Goal: Transaction & Acquisition: Purchase product/service

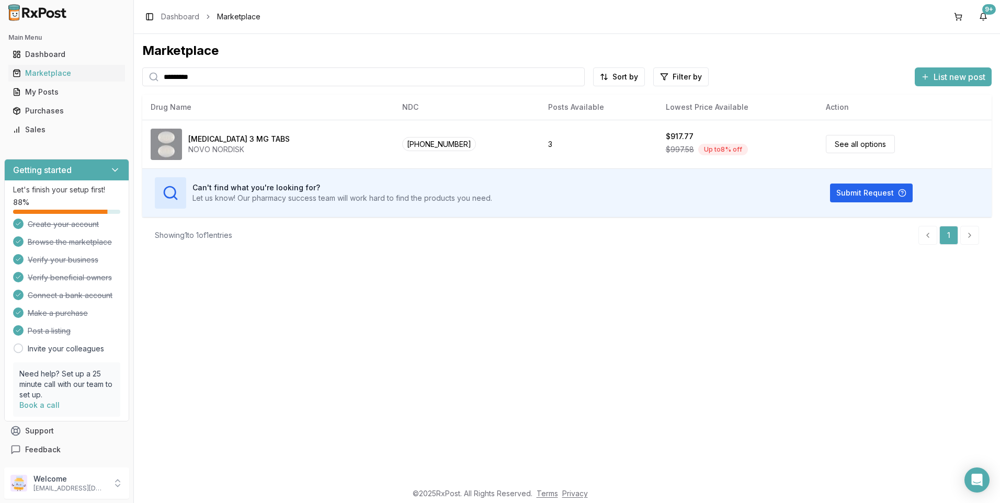
click at [156, 81] on icon at bounding box center [154, 77] width 10 height 10
drag, startPoint x: 229, startPoint y: 77, endPoint x: 95, endPoint y: 63, distance: 134.7
click at [95, 63] on div "Main Menu Dashboard Marketplace My Posts Purchases Sales Getting started Let's …" at bounding box center [500, 251] width 1000 height 503
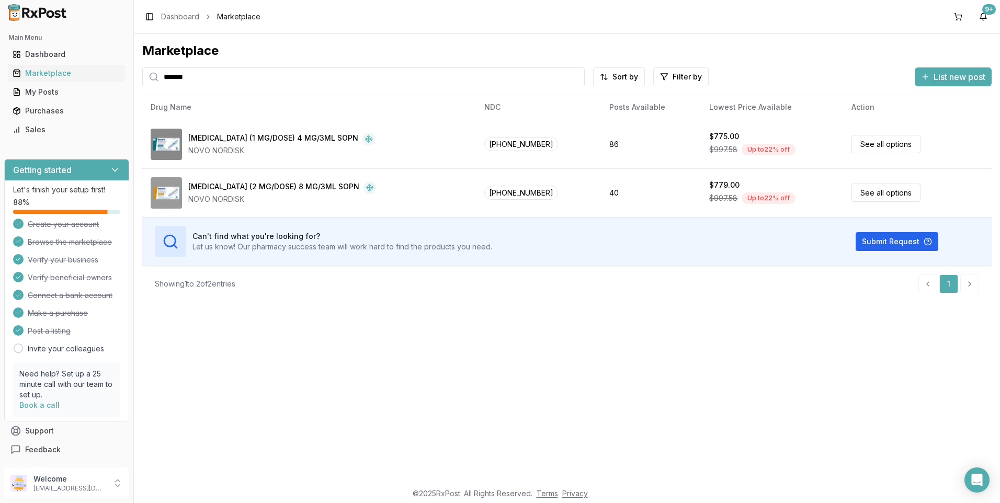
drag, startPoint x: 185, startPoint y: 76, endPoint x: 132, endPoint y: 81, distance: 53.1
click at [132, 81] on div "Main Menu Dashboard Marketplace My Posts Purchases Sales Getting started Let's …" at bounding box center [500, 251] width 1000 height 503
type input "********"
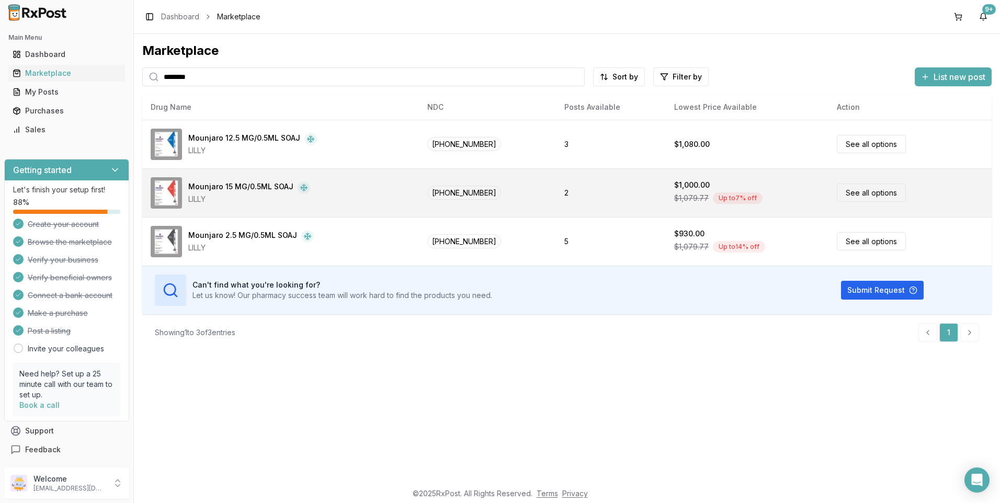
click at [256, 186] on div "Mounjaro 15 MG/0.5ML SOAJ" at bounding box center [240, 188] width 105 height 13
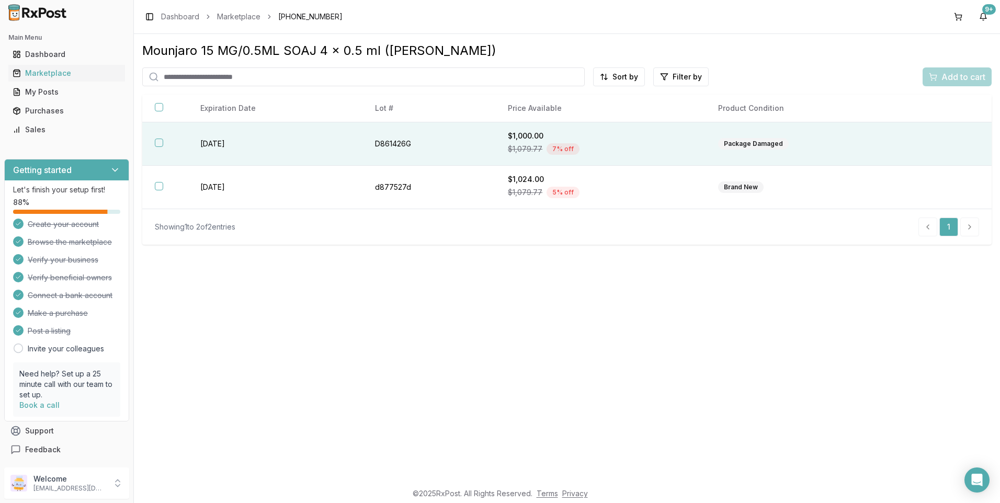
click at [159, 144] on button "button" at bounding box center [159, 143] width 8 height 8
click at [937, 76] on div "Add to cart" at bounding box center [957, 77] width 57 height 13
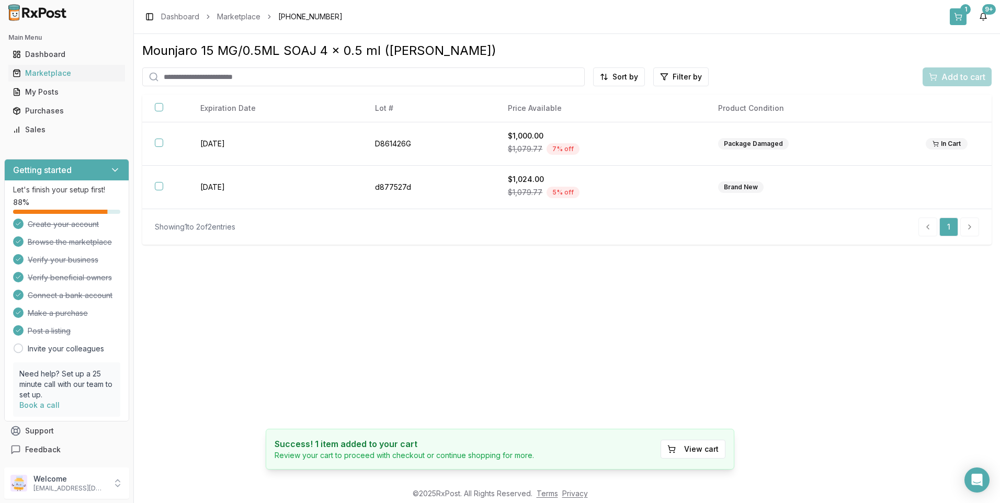
click at [965, 16] on button "1" at bounding box center [958, 16] width 17 height 17
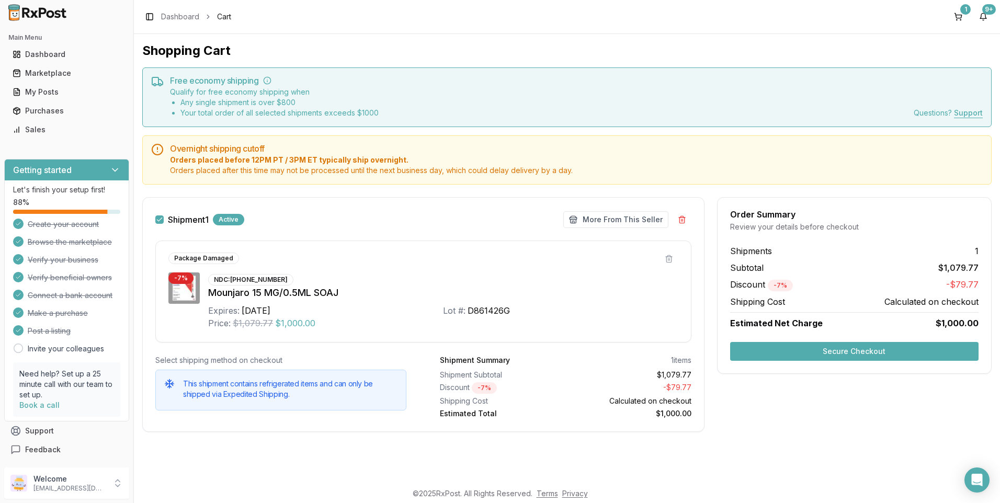
click at [837, 352] on button "Secure Checkout" at bounding box center [854, 351] width 249 height 19
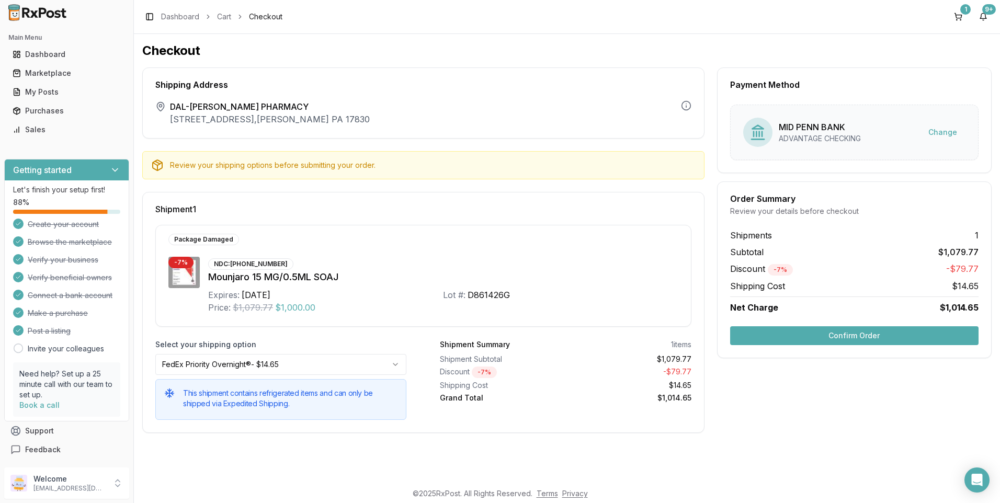
click at [834, 331] on button "Confirm Order" at bounding box center [854, 336] width 249 height 19
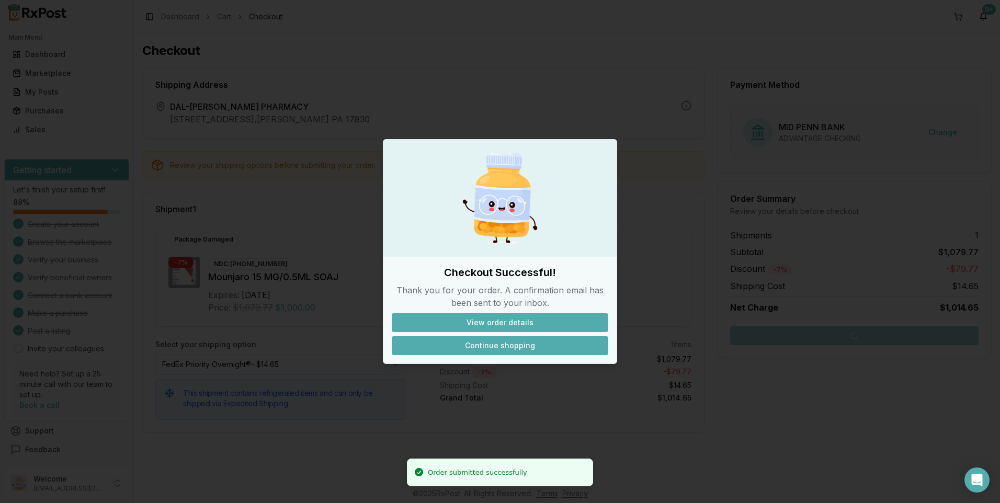
click at [529, 345] on button "Continue shopping" at bounding box center [500, 345] width 217 height 19
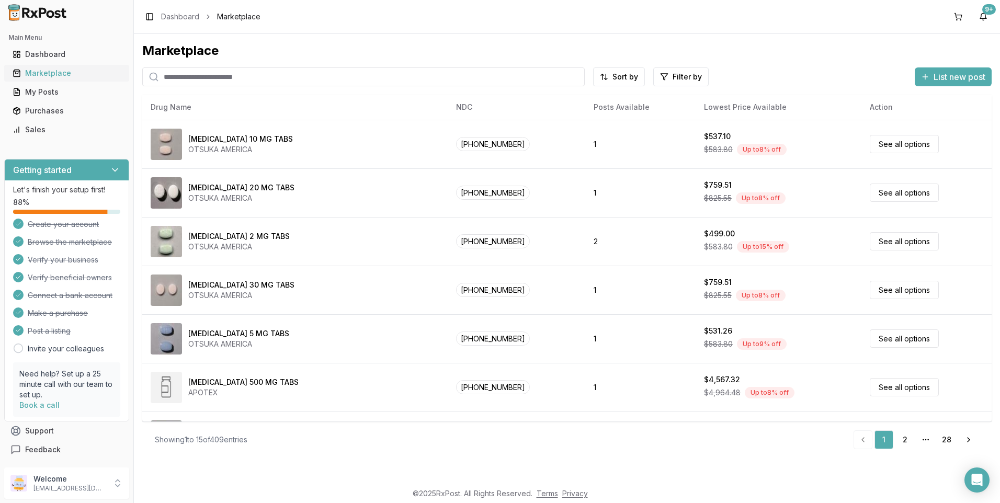
click at [51, 72] on div "Marketplace" at bounding box center [67, 73] width 108 height 10
click at [288, 74] on input "search" at bounding box center [363, 77] width 443 height 19
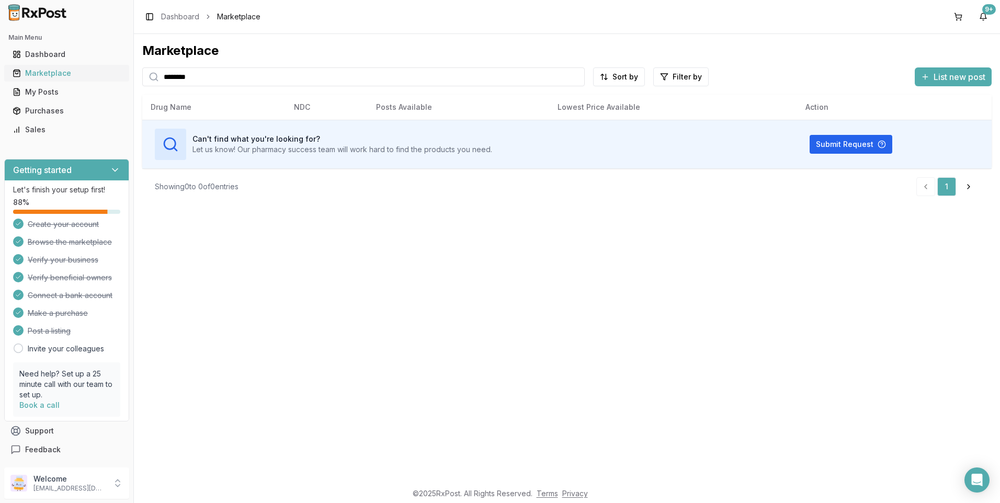
drag, startPoint x: 165, startPoint y: 83, endPoint x: 127, endPoint y: 80, distance: 37.8
click at [127, 80] on div "Main Menu Dashboard Marketplace My Posts Purchases Sales Getting started Let's …" at bounding box center [500, 251] width 1000 height 503
type input "******"
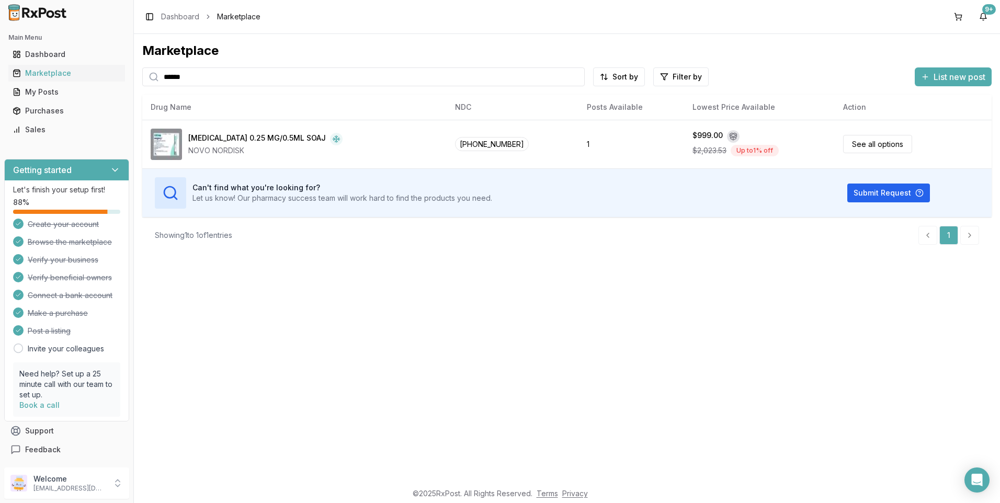
drag, startPoint x: 201, startPoint y: 70, endPoint x: 156, endPoint y: 81, distance: 46.8
click at [156, 81] on div "******" at bounding box center [363, 77] width 443 height 19
type input "*******"
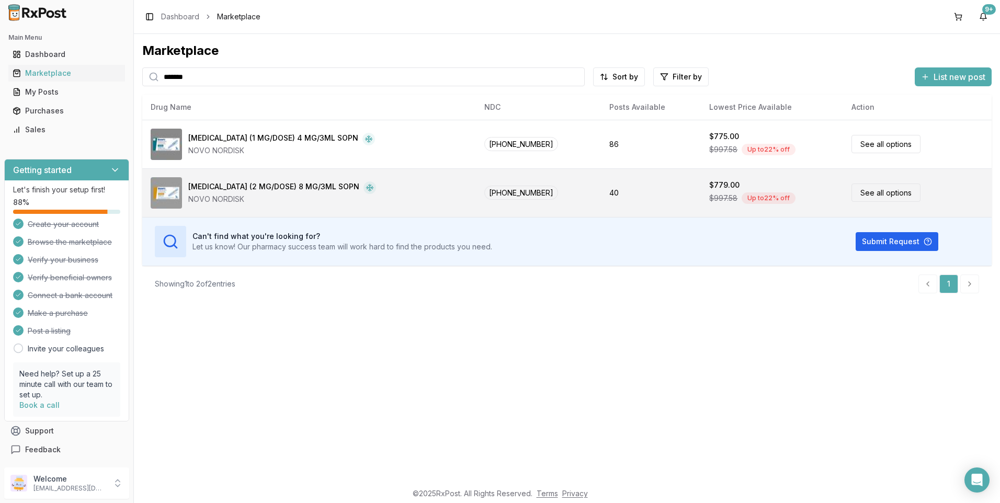
click at [209, 183] on div "[MEDICAL_DATA] (2 MG/DOSE) 8 MG/3ML SOPN" at bounding box center [273, 188] width 171 height 13
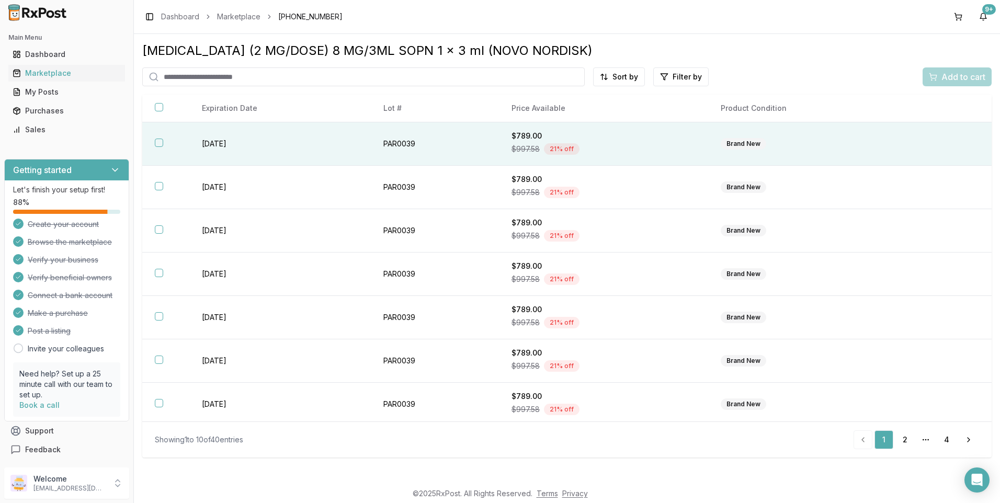
drag, startPoint x: 160, startPoint y: 140, endPoint x: 153, endPoint y: 152, distance: 14.1
click at [158, 142] on button "button" at bounding box center [159, 143] width 8 height 8
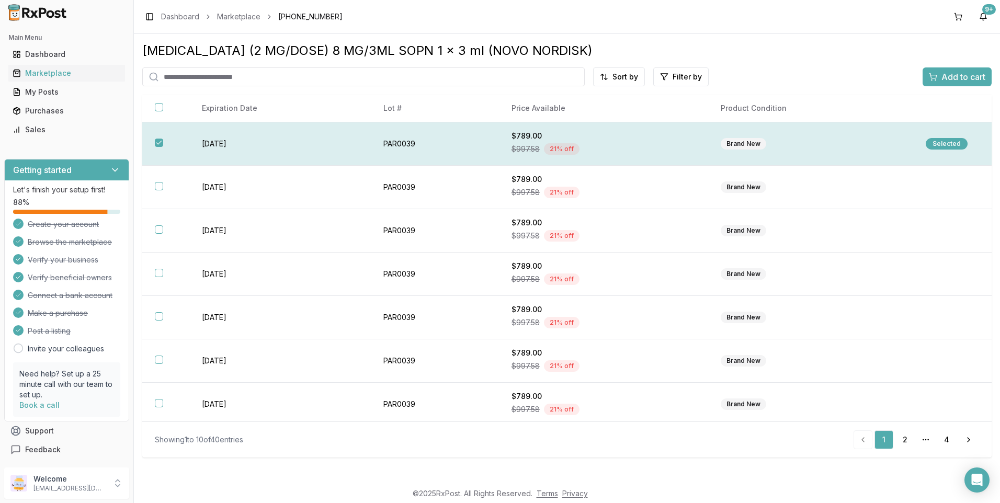
drag, startPoint x: 162, startPoint y: 187, endPoint x: 310, endPoint y: 138, distance: 155.4
click at [162, 187] on button "button" at bounding box center [159, 186] width 8 height 8
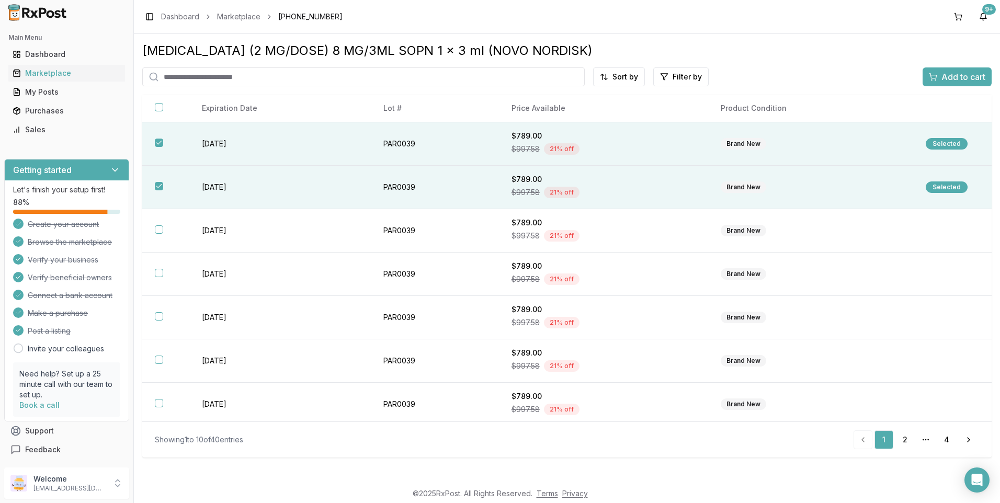
click at [970, 75] on span "Add to cart" at bounding box center [964, 77] width 44 height 13
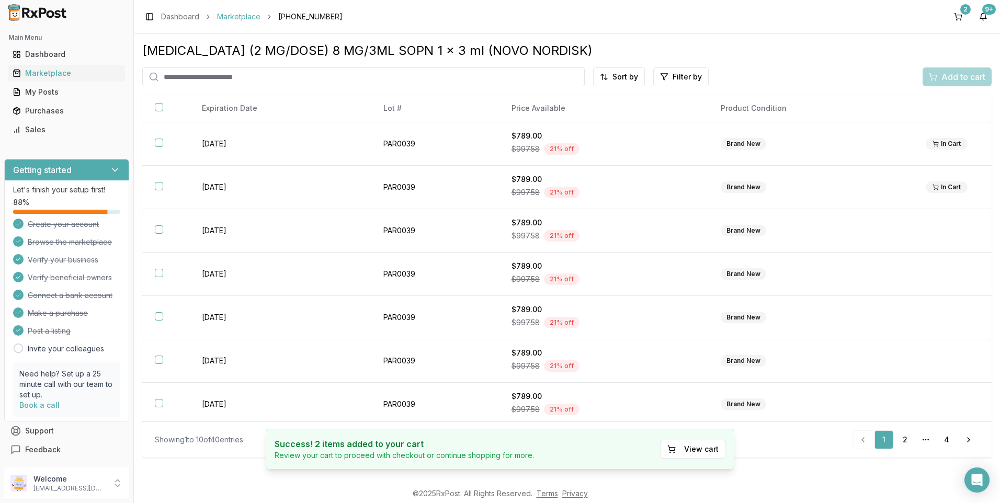
click at [238, 15] on link "Marketplace" at bounding box center [238, 17] width 43 height 10
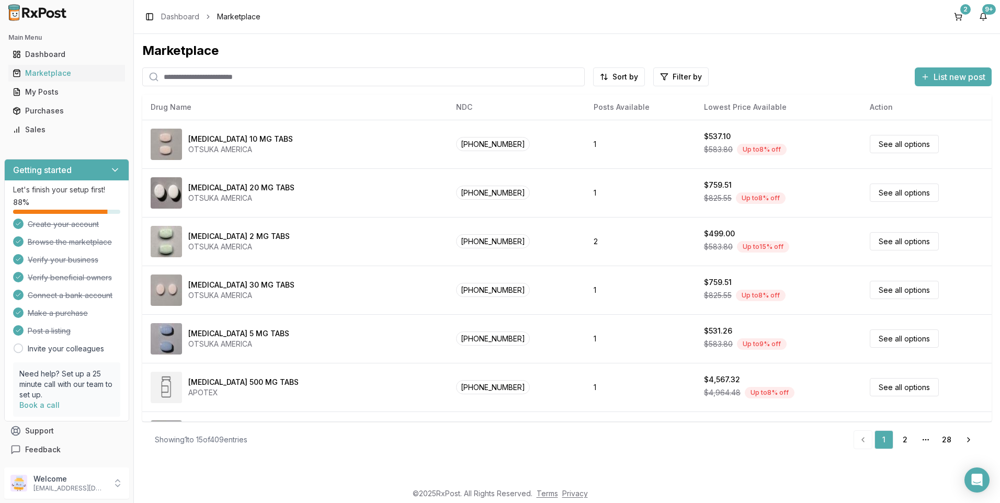
click at [230, 75] on input "search" at bounding box center [363, 77] width 443 height 19
type input "*******"
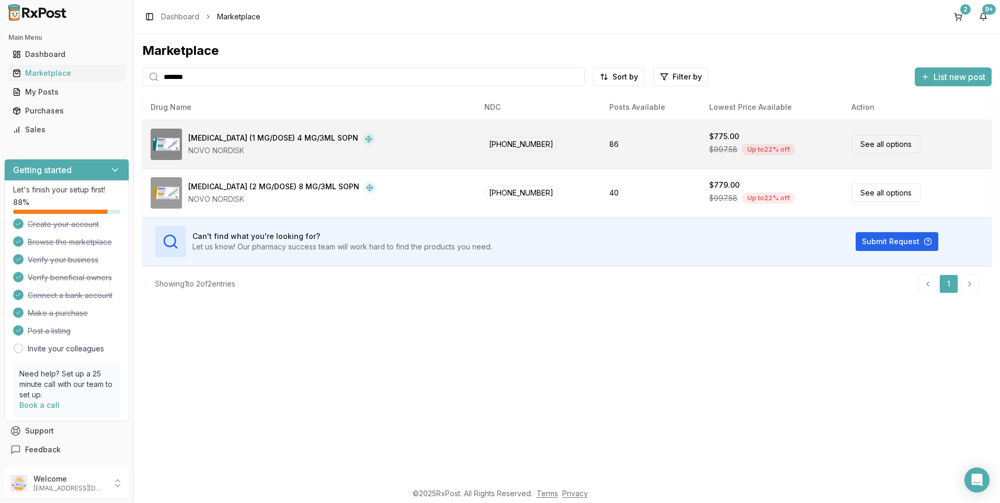
click at [210, 133] on div "[MEDICAL_DATA] (1 MG/DOSE) 4 MG/3ML SOPN" at bounding box center [273, 139] width 170 height 13
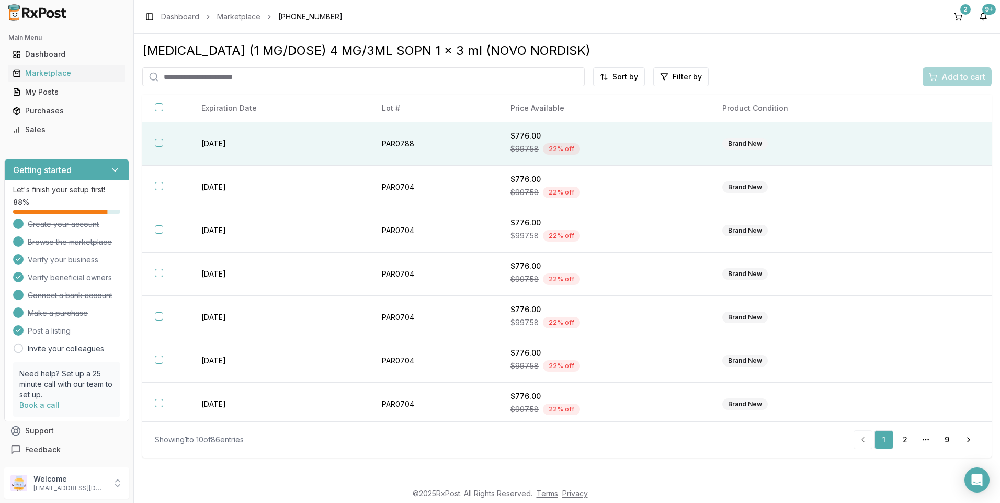
drag, startPoint x: 161, startPoint y: 143, endPoint x: 145, endPoint y: 159, distance: 22.2
click at [156, 146] on button "button" at bounding box center [159, 143] width 8 height 8
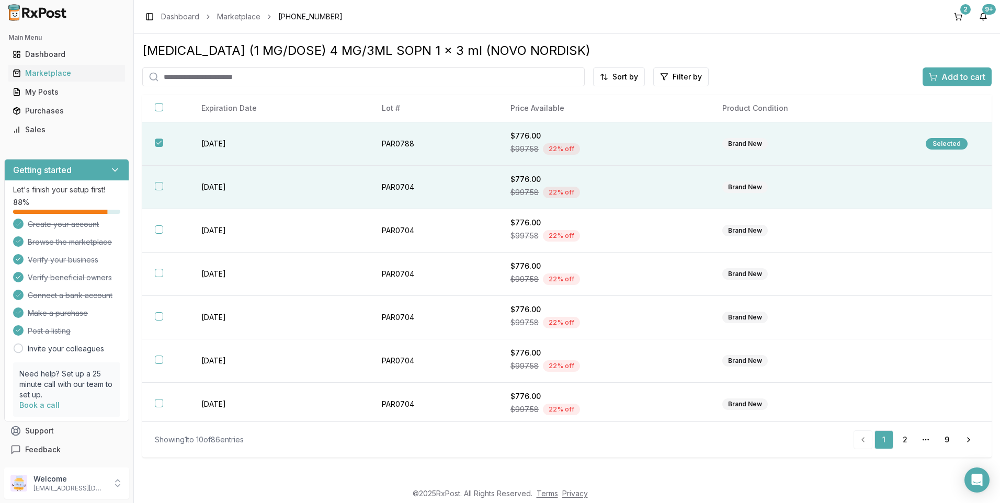
click at [161, 181] on th at bounding box center [165, 187] width 47 height 43
click at [946, 75] on span "Add to cart" at bounding box center [964, 77] width 44 height 13
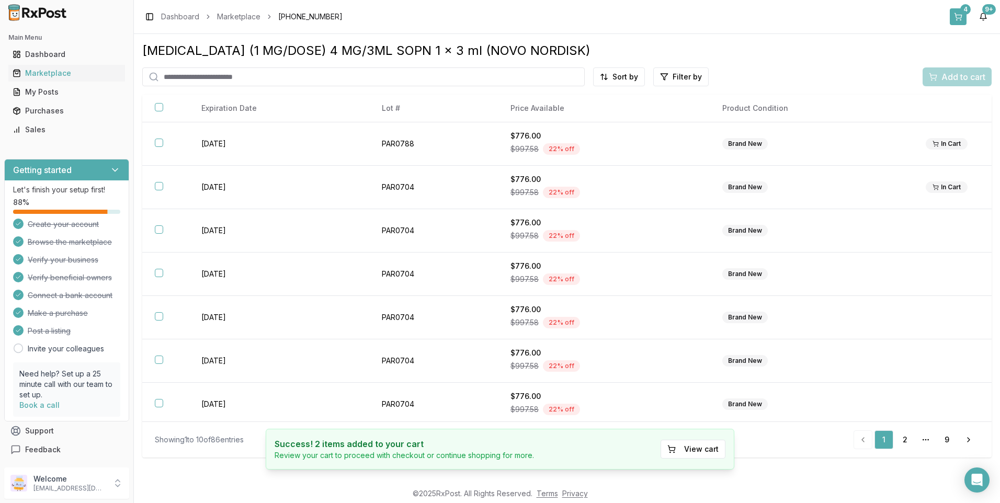
click at [963, 15] on button "4" at bounding box center [958, 16] width 17 height 17
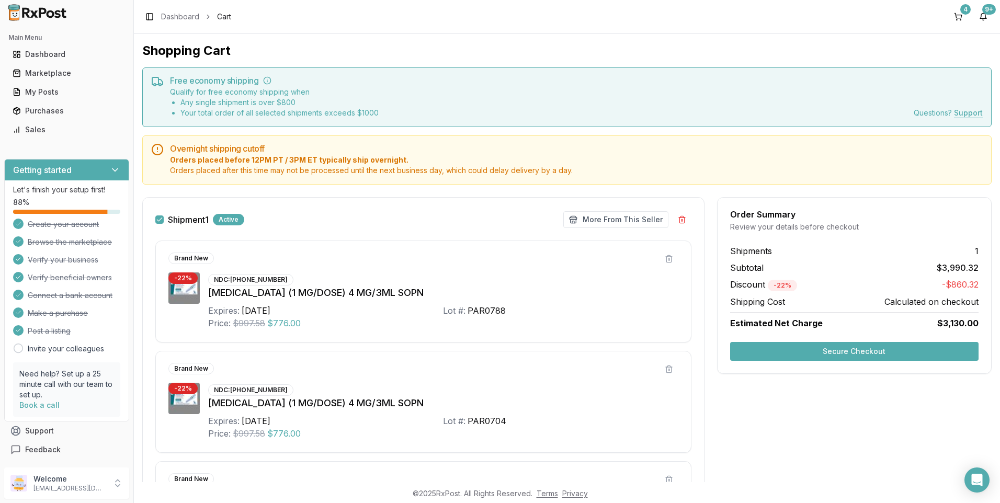
click at [860, 351] on button "Secure Checkout" at bounding box center [854, 351] width 249 height 19
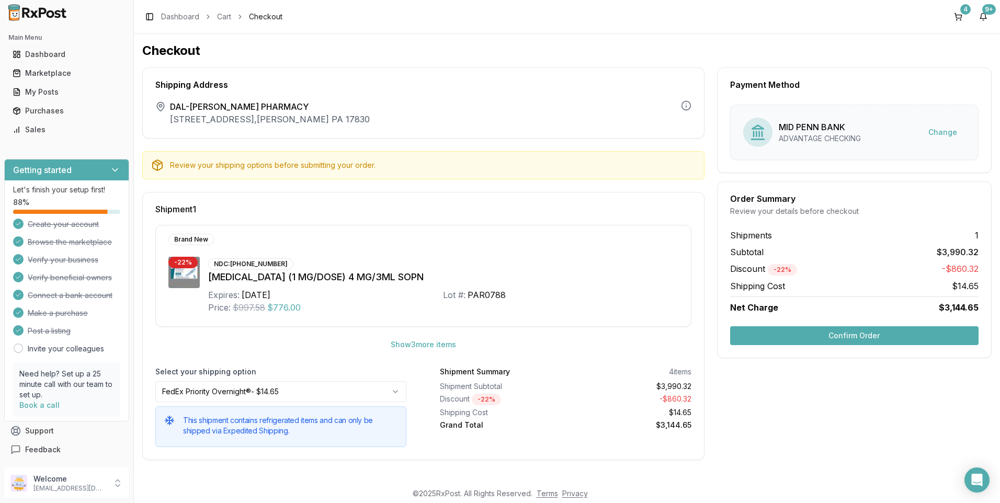
click at [806, 335] on button "Confirm Order" at bounding box center [854, 336] width 249 height 19
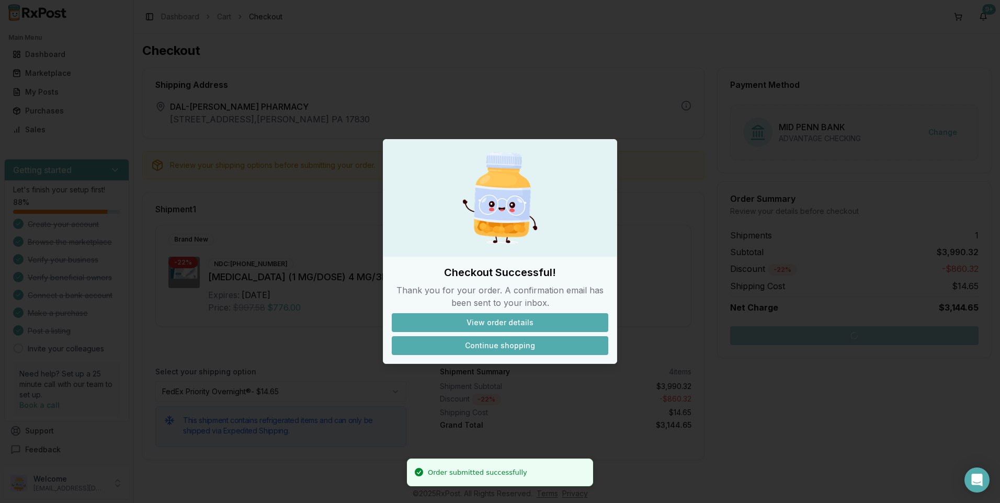
click at [519, 346] on button "Continue shopping" at bounding box center [500, 345] width 217 height 19
